Goal: Information Seeking & Learning: Find specific fact

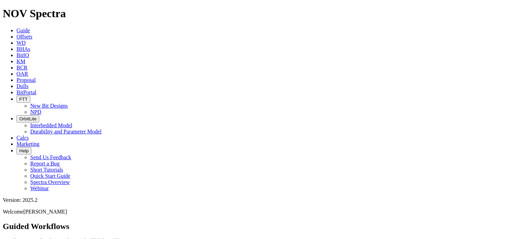
click at [32, 34] on span "Offsets" at bounding box center [25, 37] width 16 height 6
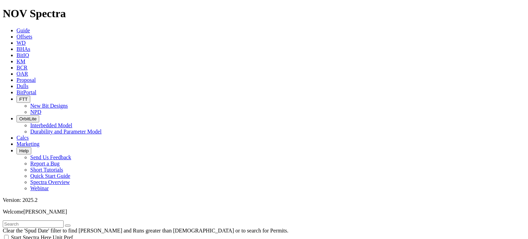
click at [64, 221] on input "text" at bounding box center [33, 224] width 61 height 7
type input "F3"
select select "10.625"
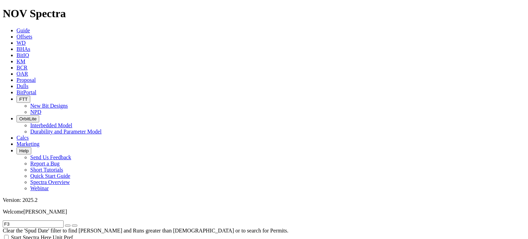
checkbox input "false"
select select "? number:10.625 ?"
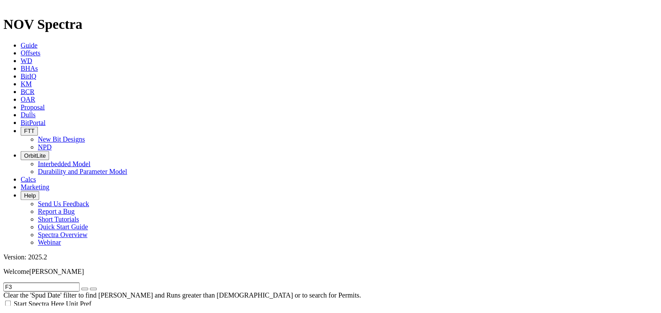
scroll to position [138, 0]
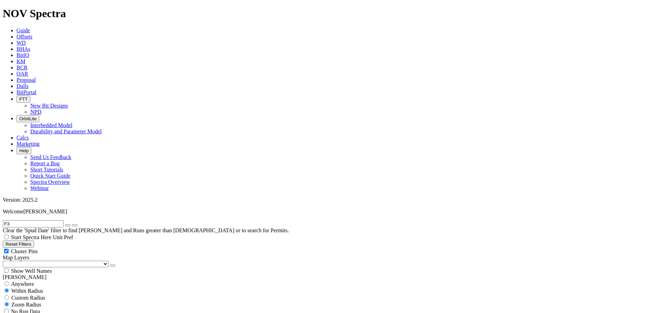
scroll to position [138, 0]
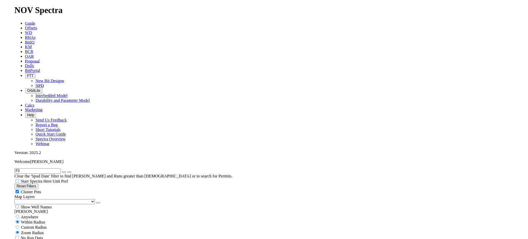
scroll to position [138, 0]
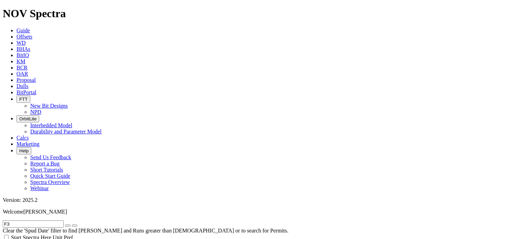
select select
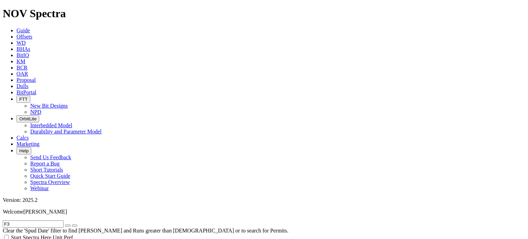
type input "[DATE]"
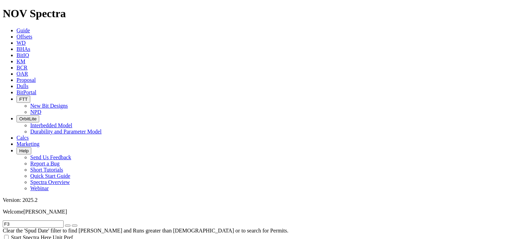
select select
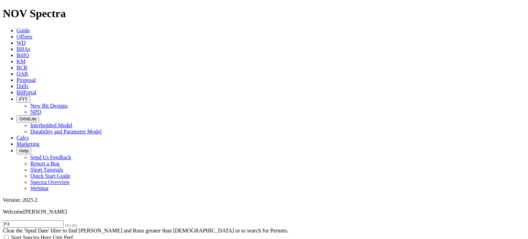
checkbox input "true"
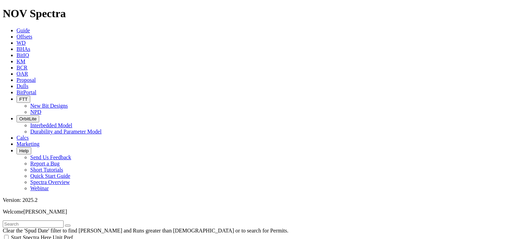
drag, startPoint x: 98, startPoint y: 223, endPoint x: 93, endPoint y: 220, distance: 5.7
type input "[DATE]"
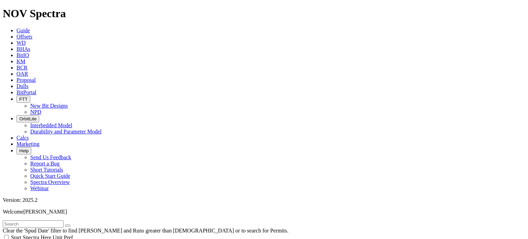
scroll to position [138, 0]
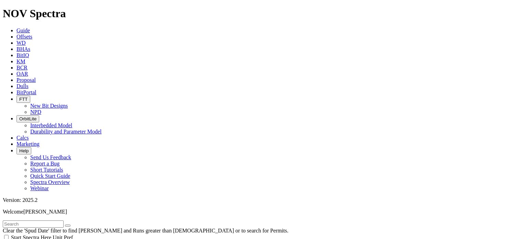
drag, startPoint x: 494, startPoint y: 48, endPoint x: 336, endPoint y: 237, distance: 246.2
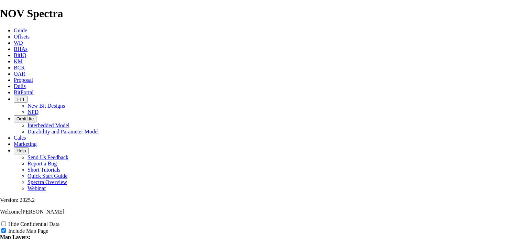
scroll to position [1032, 0]
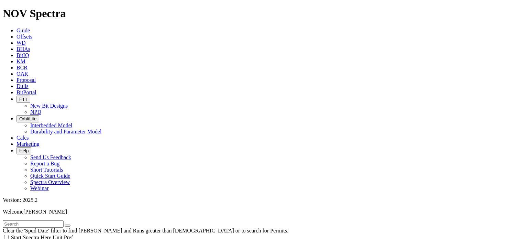
scroll to position [275, 0]
select select "8.75"
checkbox input "false"
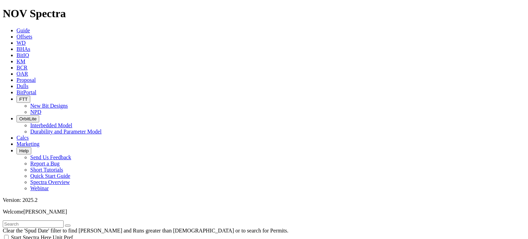
scroll to position [310, 0]
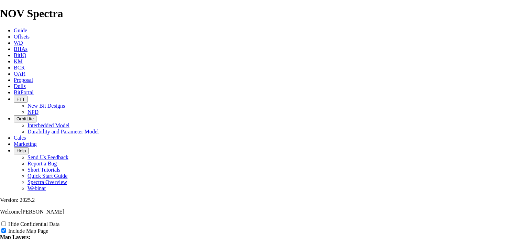
scroll to position [929, 0]
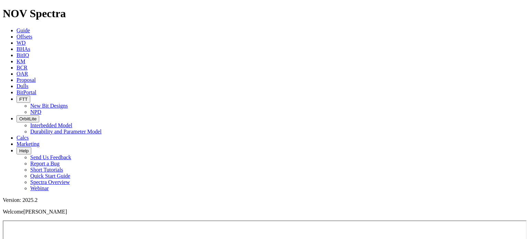
click at [29, 83] on span "Dulls" at bounding box center [23, 86] width 12 height 6
type input "A316500"
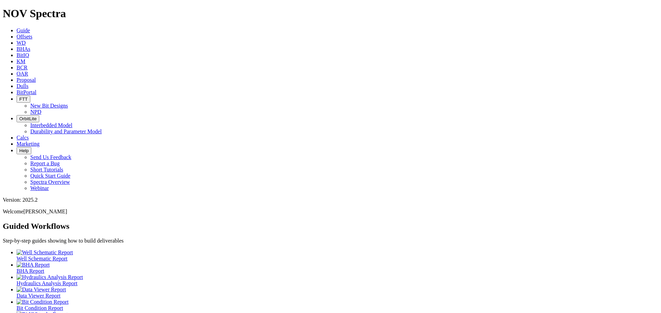
click at [32, 34] on span "Offsets" at bounding box center [25, 37] width 16 height 6
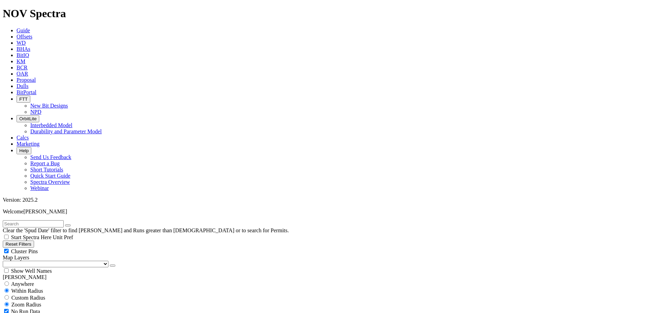
scroll to position [103, 0]
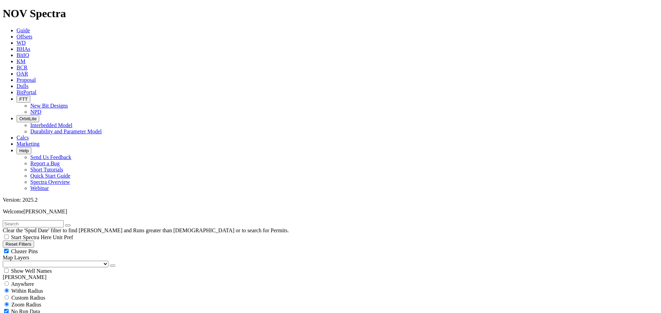
select select "8.75"
checkbox input "false"
select select "? number:8.75 ?"
click at [42, 261] on select "US Counties Alberta, CA Townships British Columbia, CA Townships British Columb…" at bounding box center [56, 264] width 106 height 7
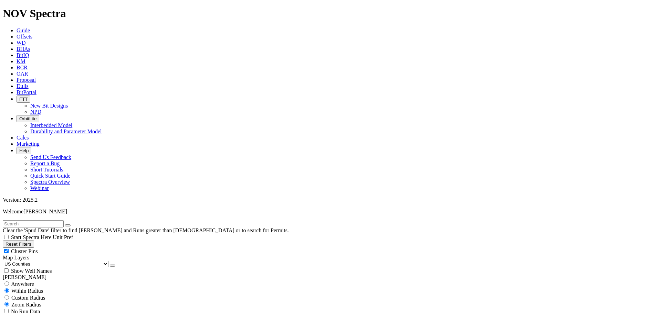
click at [5, 261] on select "US Counties Alberta, CA Townships British Columbia, CA Townships British Columb…" at bounding box center [56, 264] width 106 height 7
click at [63, 221] on input "text" at bounding box center [33, 224] width 61 height 7
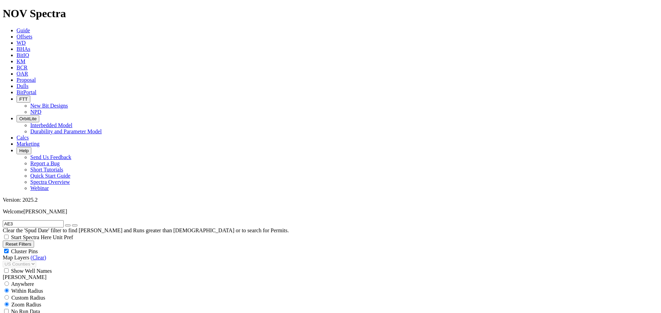
drag, startPoint x: 26, startPoint y: 29, endPoint x: 13, endPoint y: 30, distance: 13.8
click at [13, 221] on input "AE3" at bounding box center [33, 224] width 61 height 7
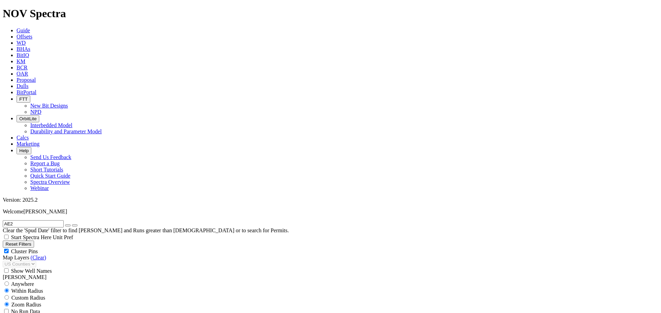
click at [41, 221] on input "AE2" at bounding box center [33, 224] width 61 height 7
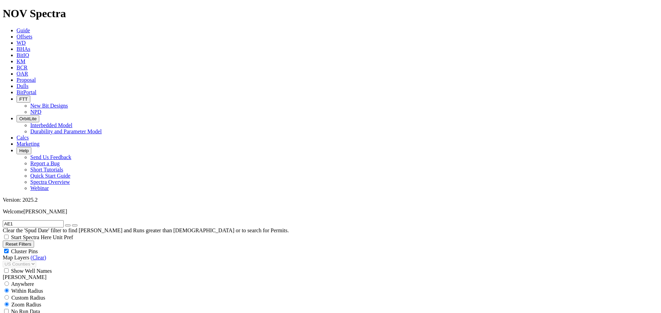
scroll to position [69, 0]
drag, startPoint x: 29, startPoint y: 33, endPoint x: 14, endPoint y: 31, distance: 14.6
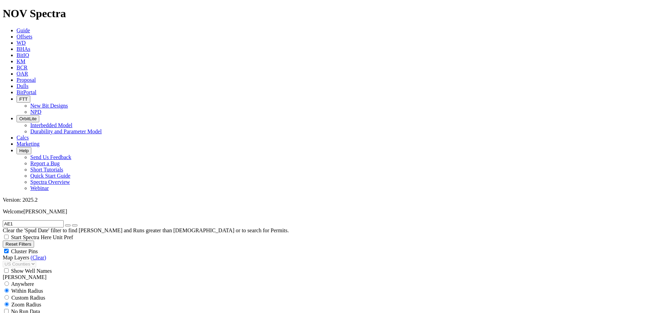
click at [14, 221] on input "AE1" at bounding box center [33, 224] width 61 height 7
type input "A"
type input "AE"
